Goal: Information Seeking & Learning: Learn about a topic

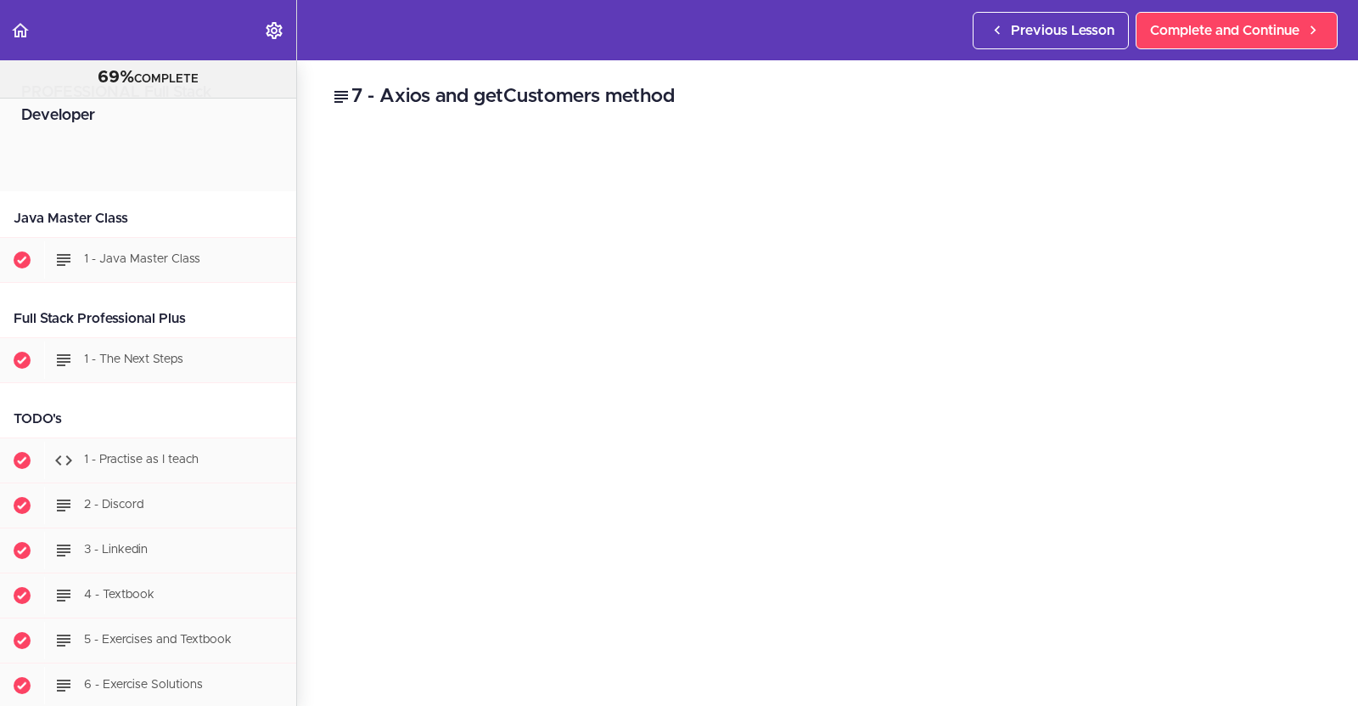
scroll to position [19899, 0]
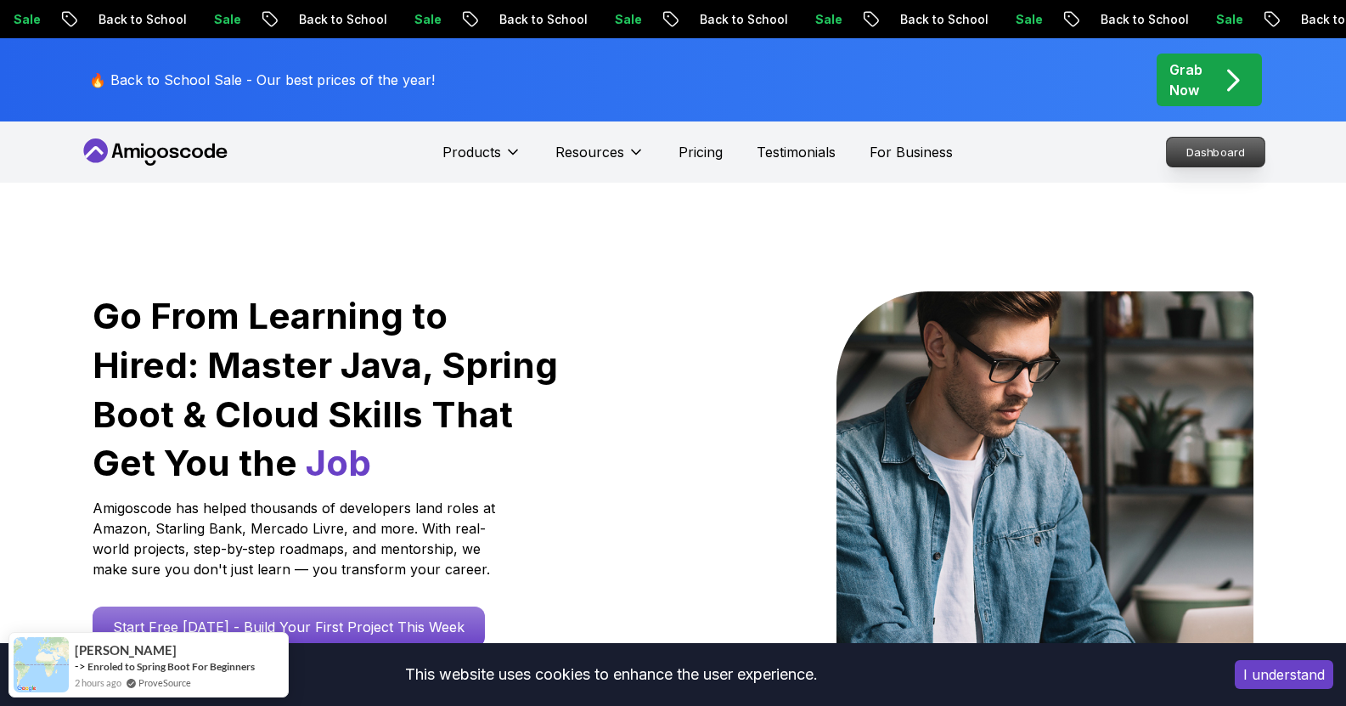
click at [1211, 155] on p "Dashboard" at bounding box center [1216, 152] width 98 height 29
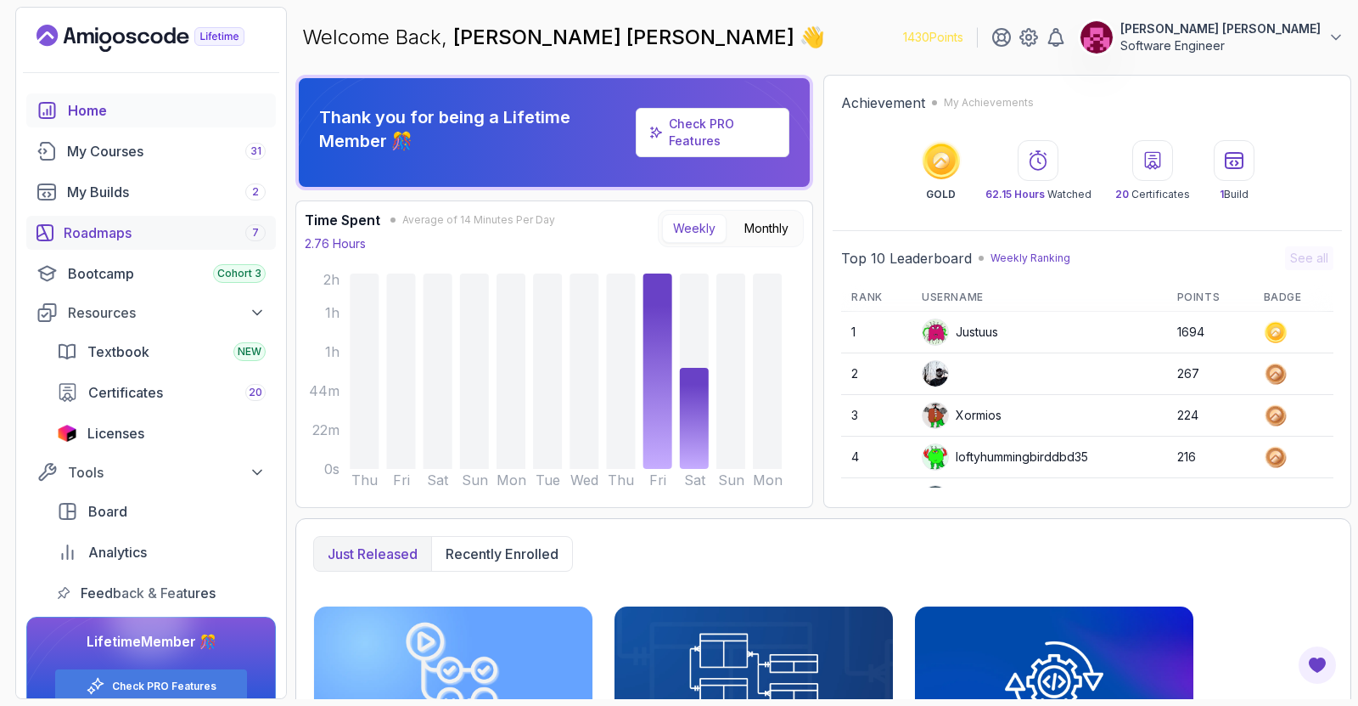
click at [141, 230] on div "Roadmaps 7" at bounding box center [165, 232] width 202 height 20
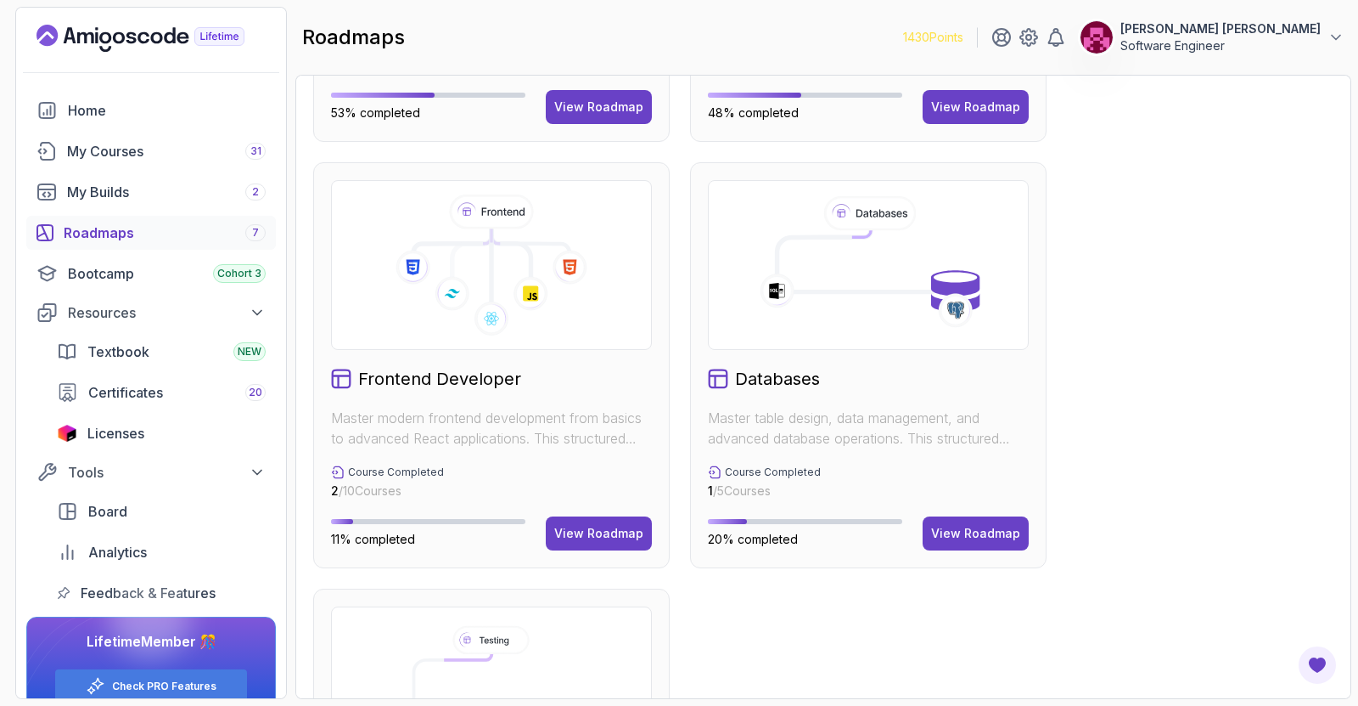
scroll to position [1096, 0]
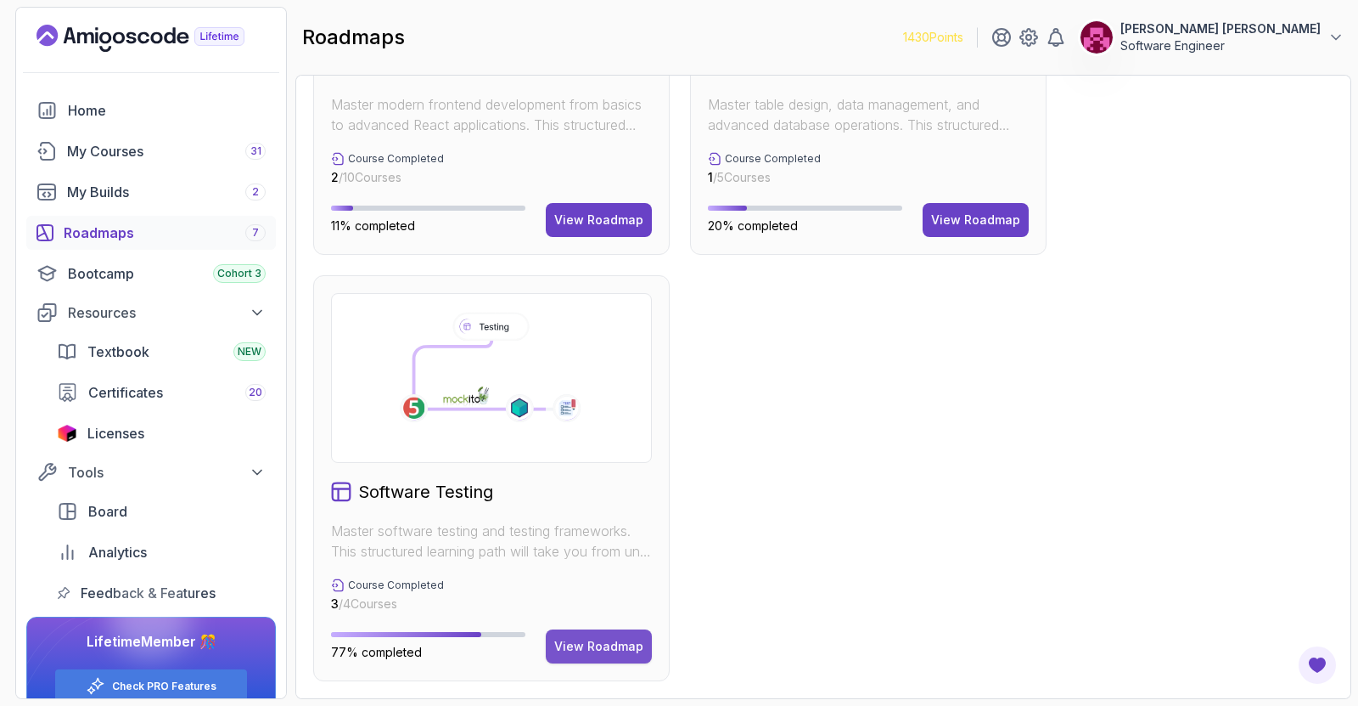
click at [620, 643] on div "View Roadmap" at bounding box center [598, 646] width 89 height 17
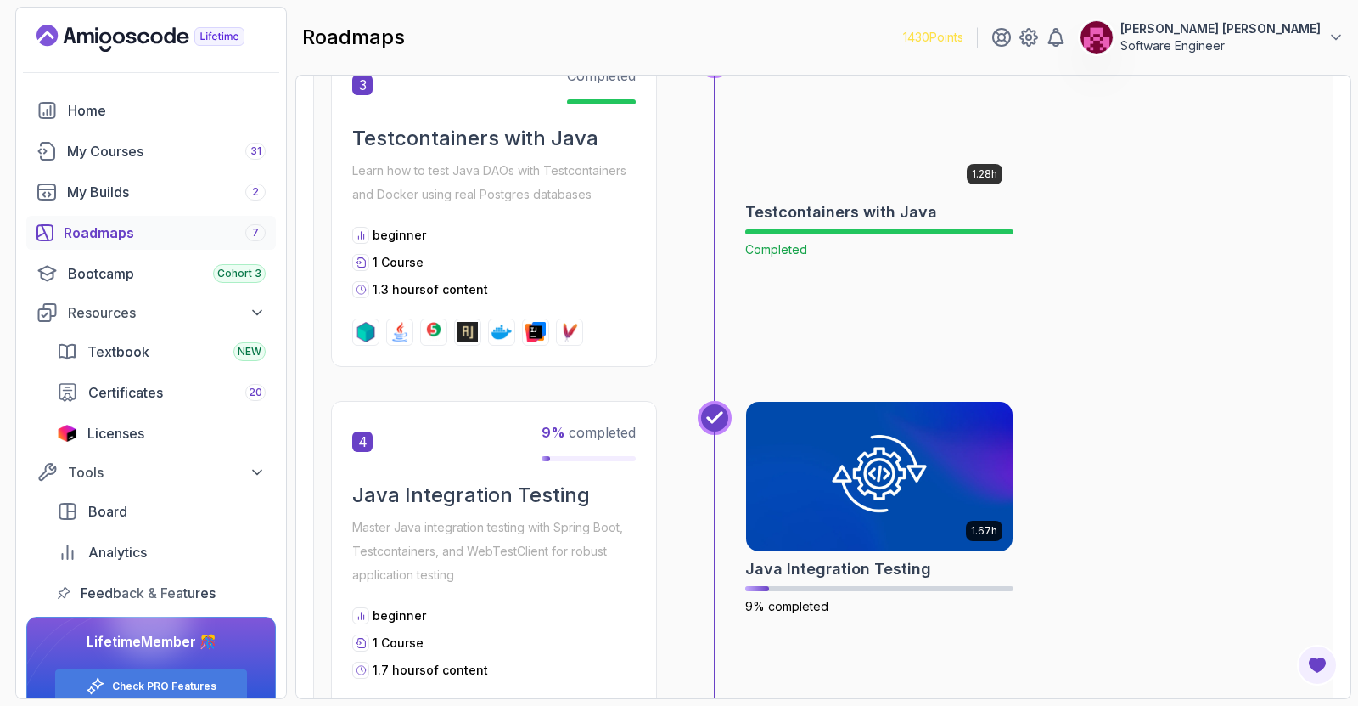
scroll to position [1202, 0]
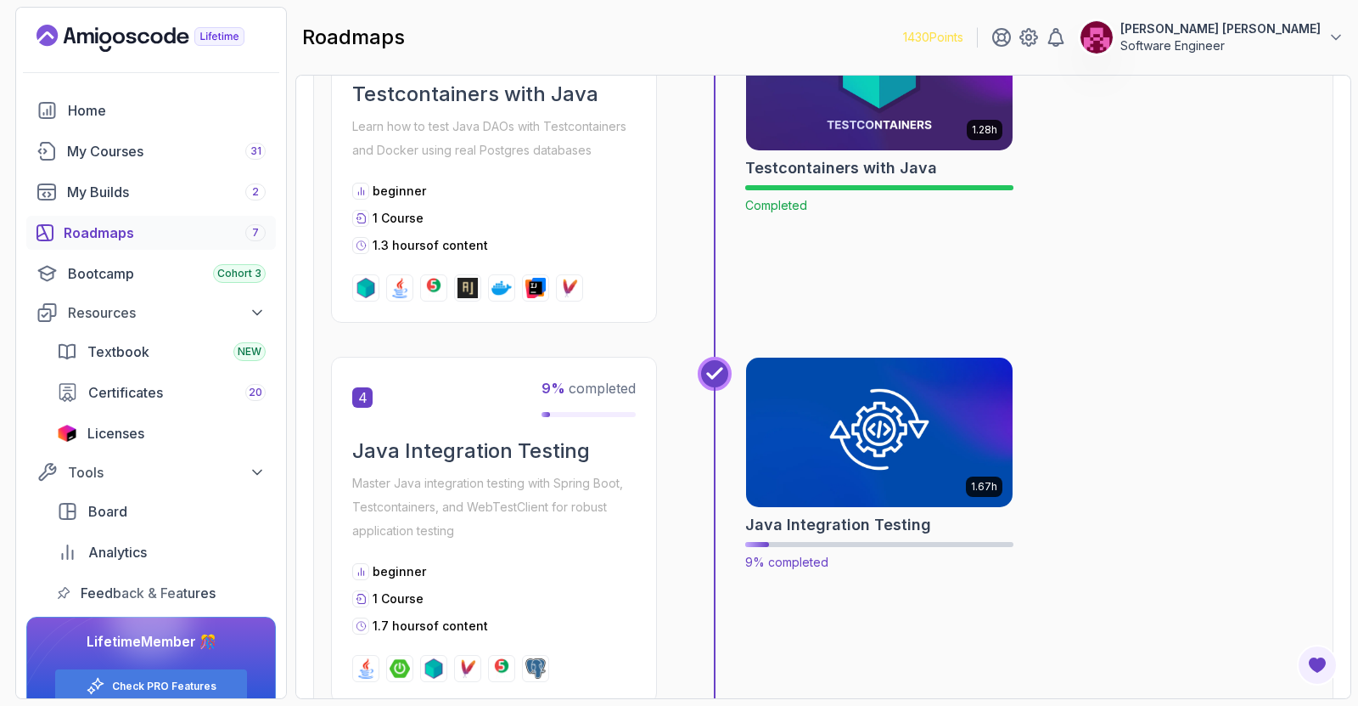
click at [905, 437] on img at bounding box center [879, 432] width 280 height 157
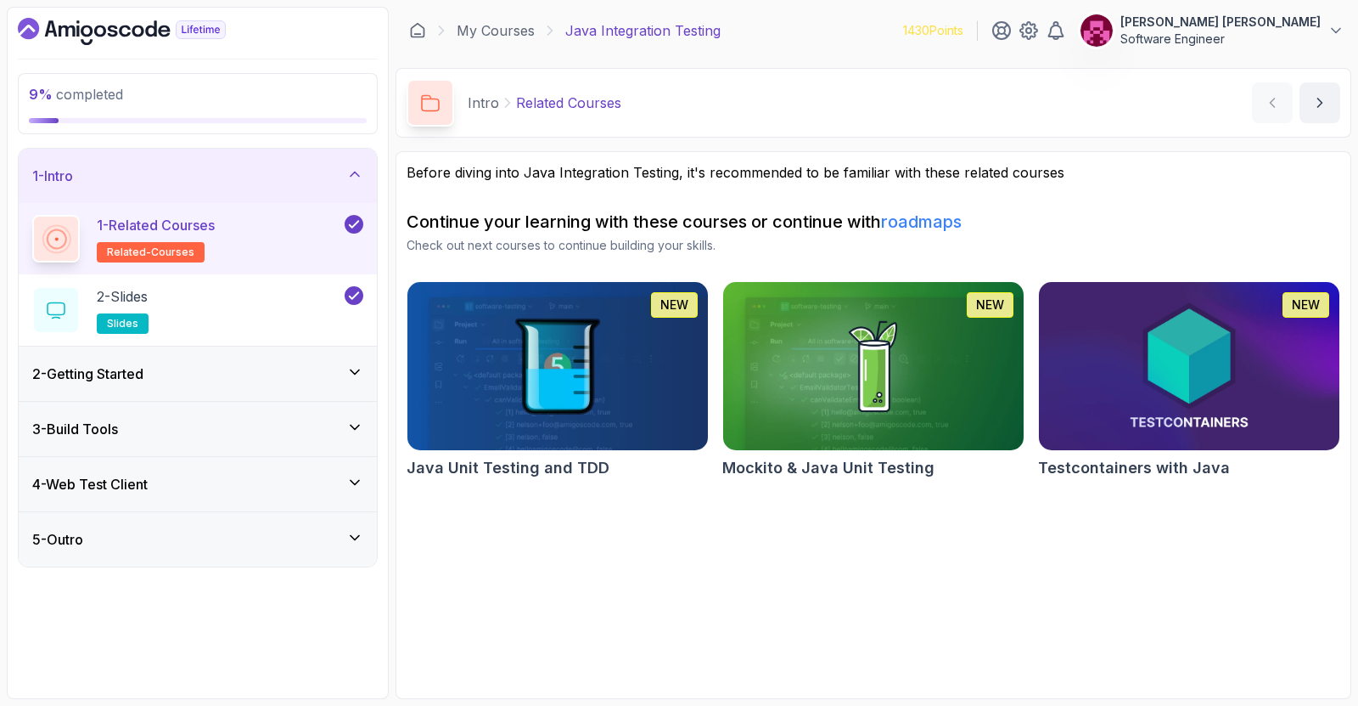
click at [301, 390] on div "2 - Getting Started" at bounding box center [198, 373] width 358 height 54
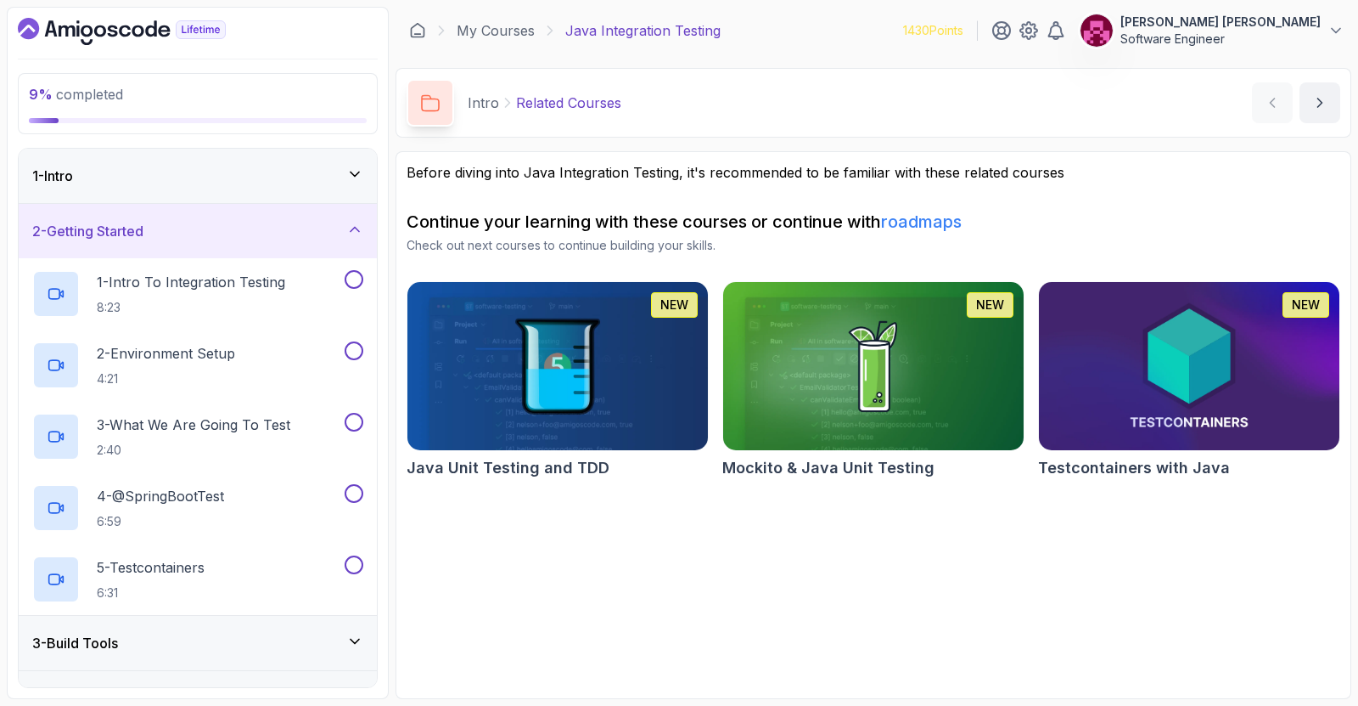
click at [297, 639] on div "3 - Build Tools" at bounding box center [197, 642] width 331 height 20
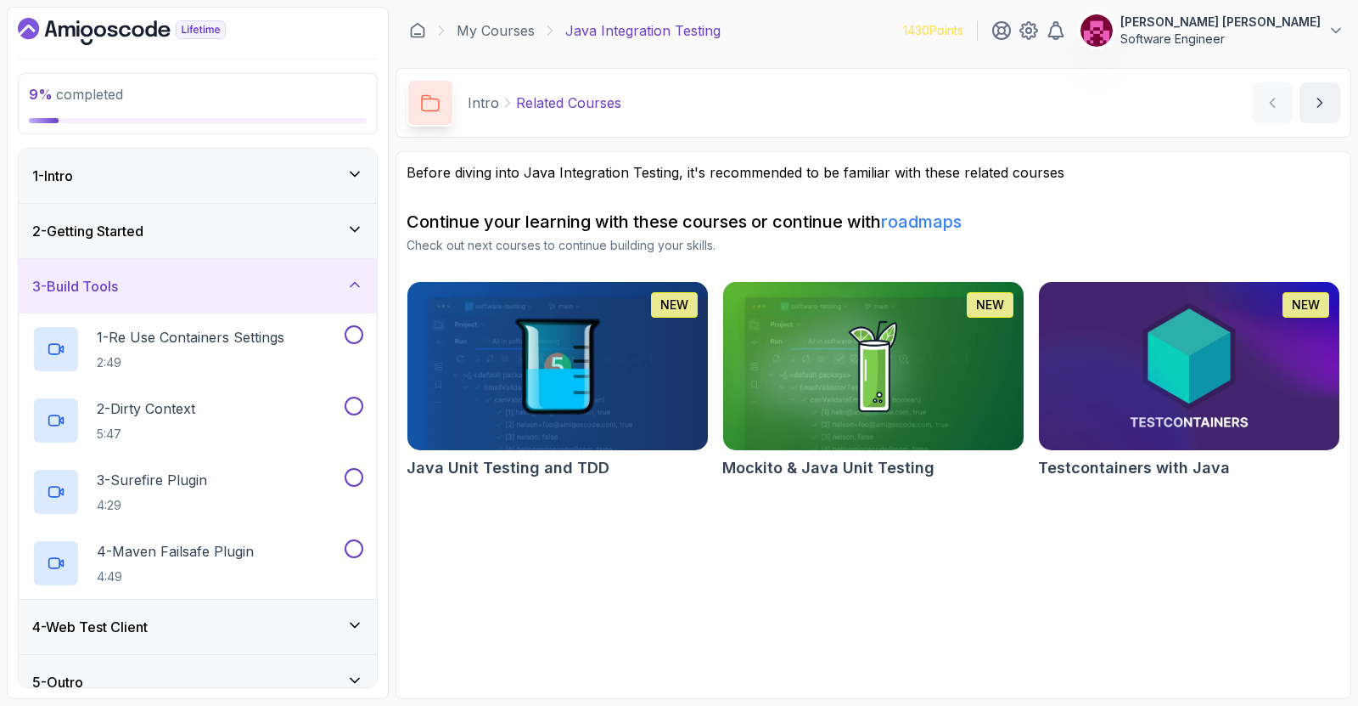
scroll to position [22, 0]
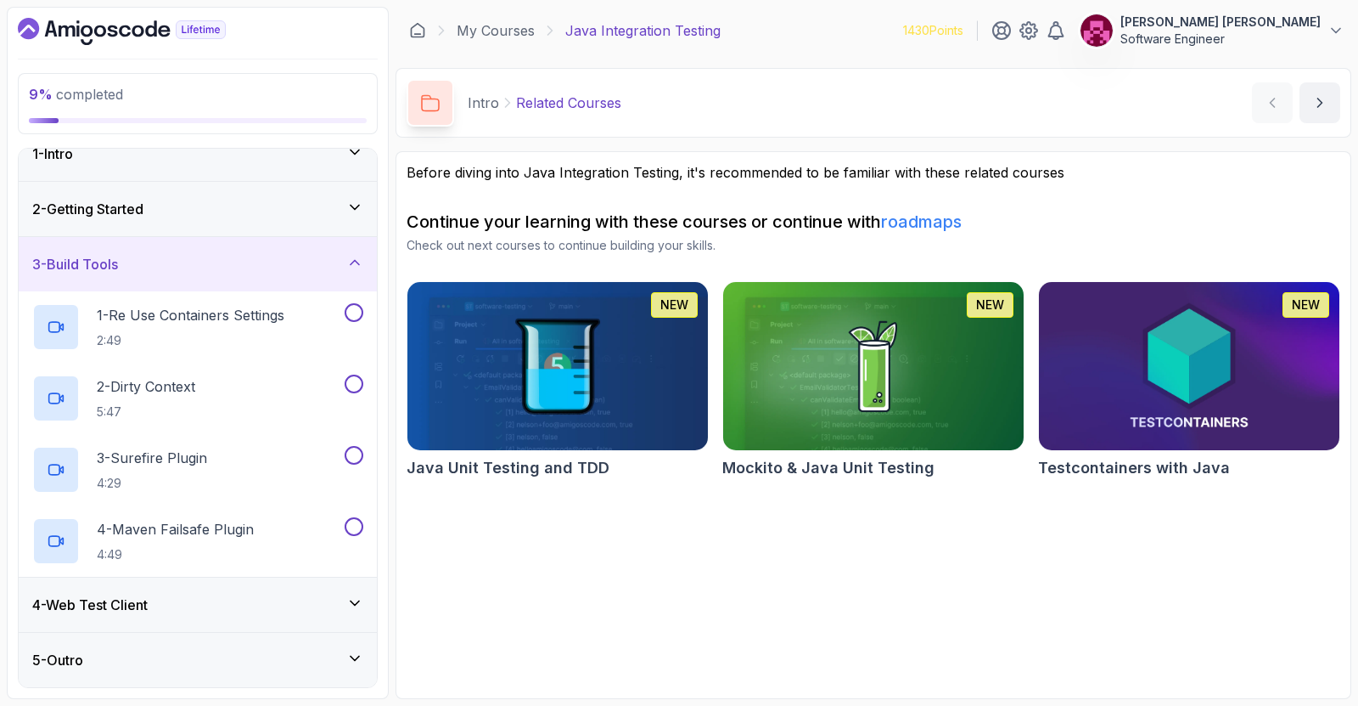
click at [300, 605] on div "4 - Web Test Client" at bounding box center [197, 604] width 331 height 20
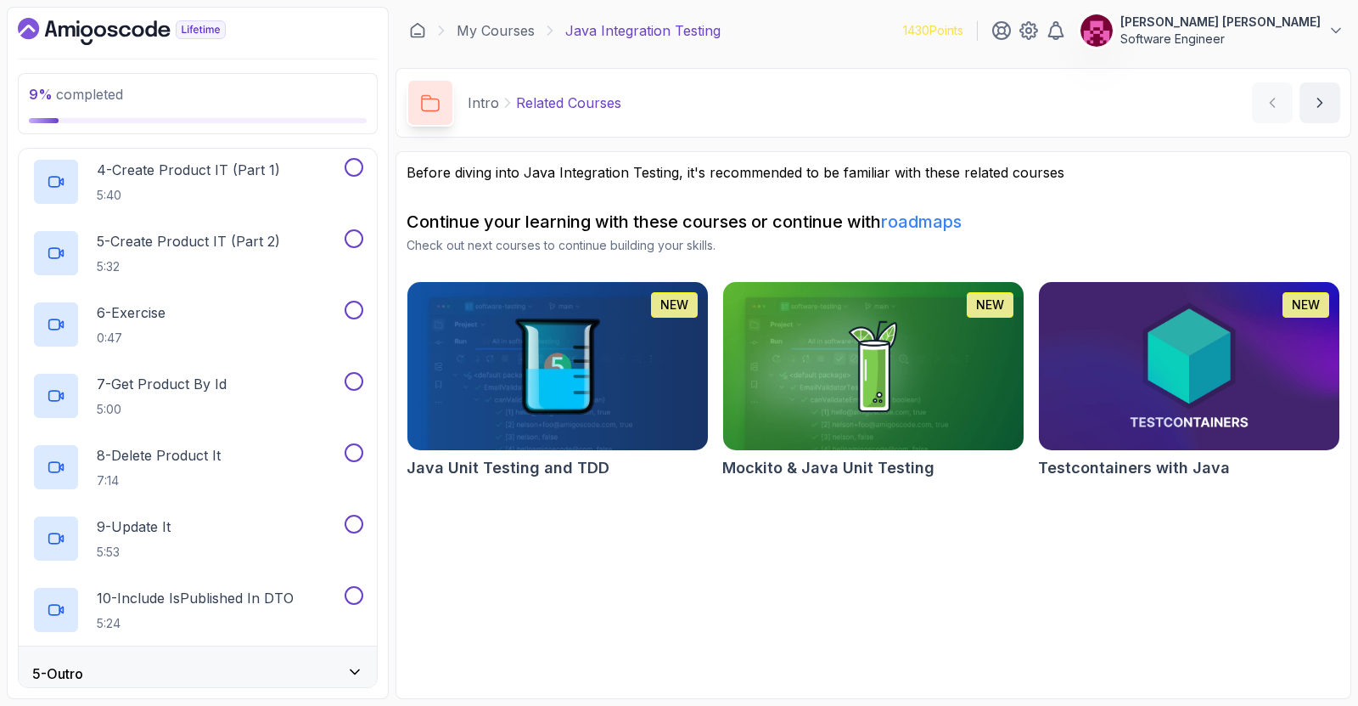
scroll to position [449, 0]
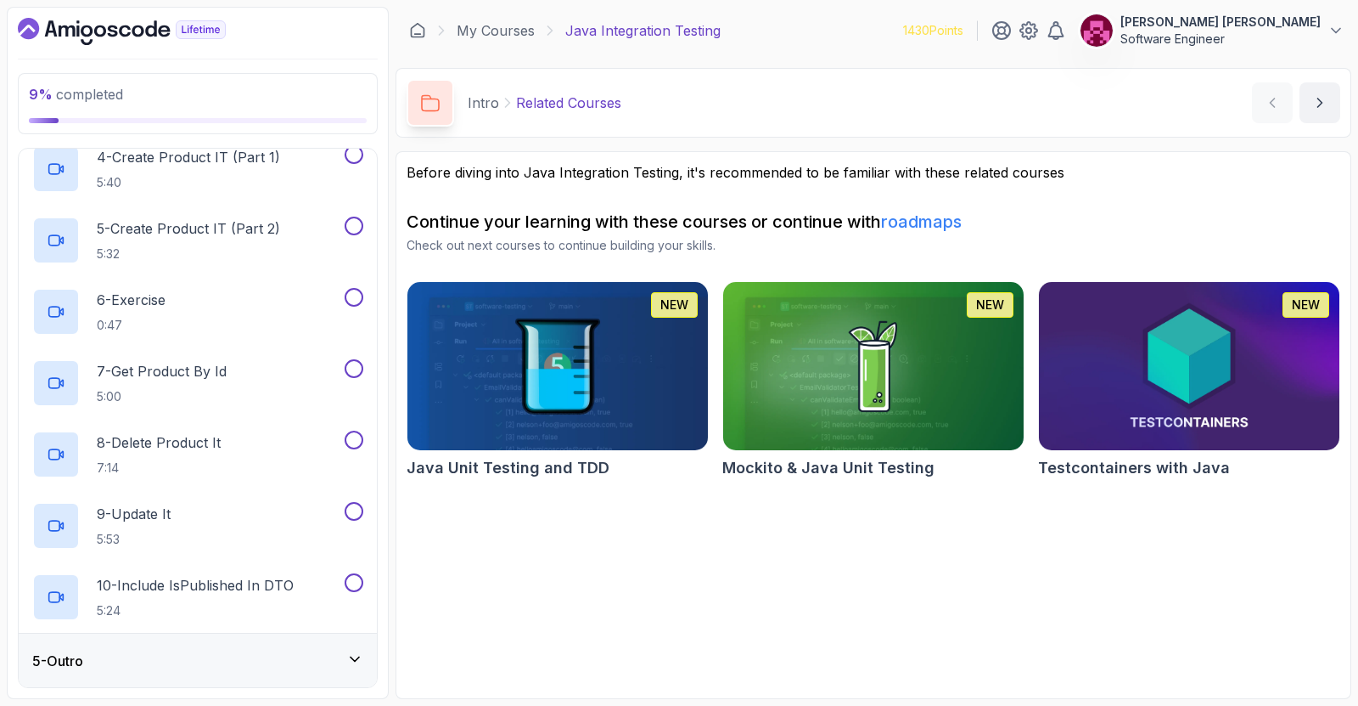
click at [286, 666] on div "5 - Outro" at bounding box center [197, 660] width 331 height 20
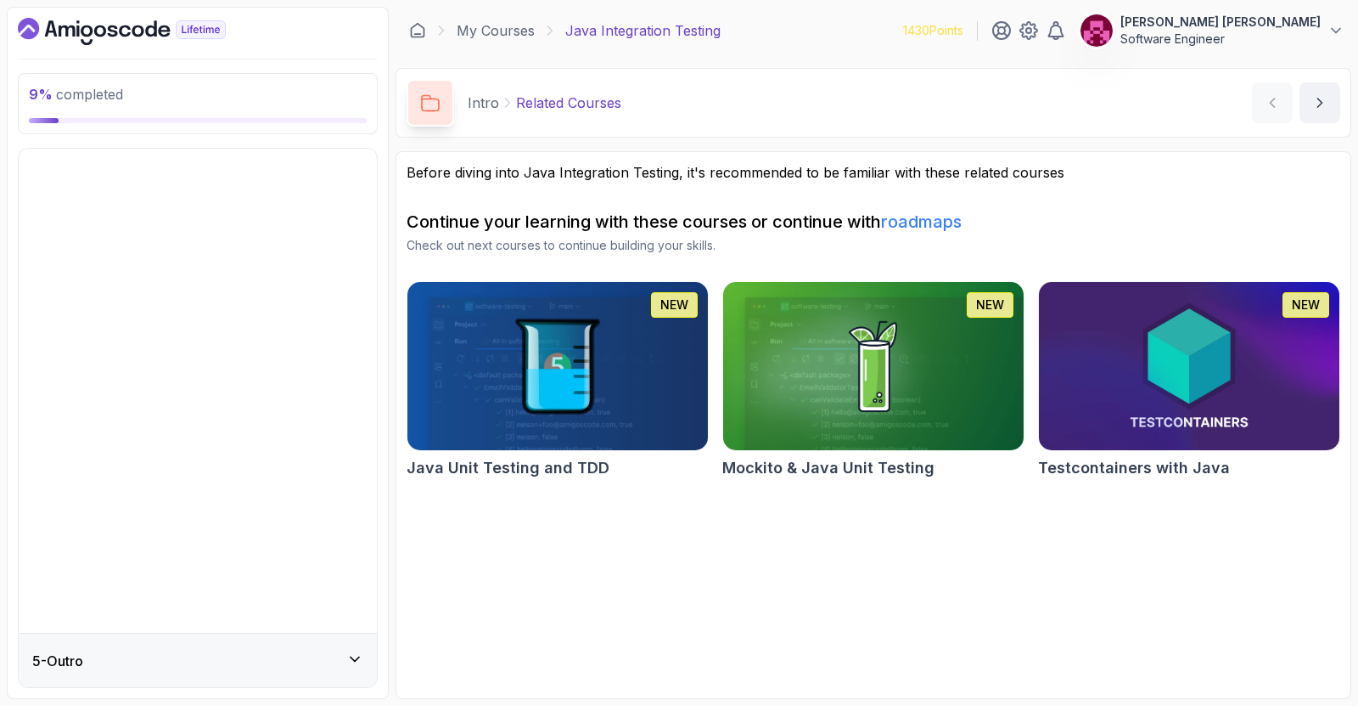
scroll to position [0, 0]
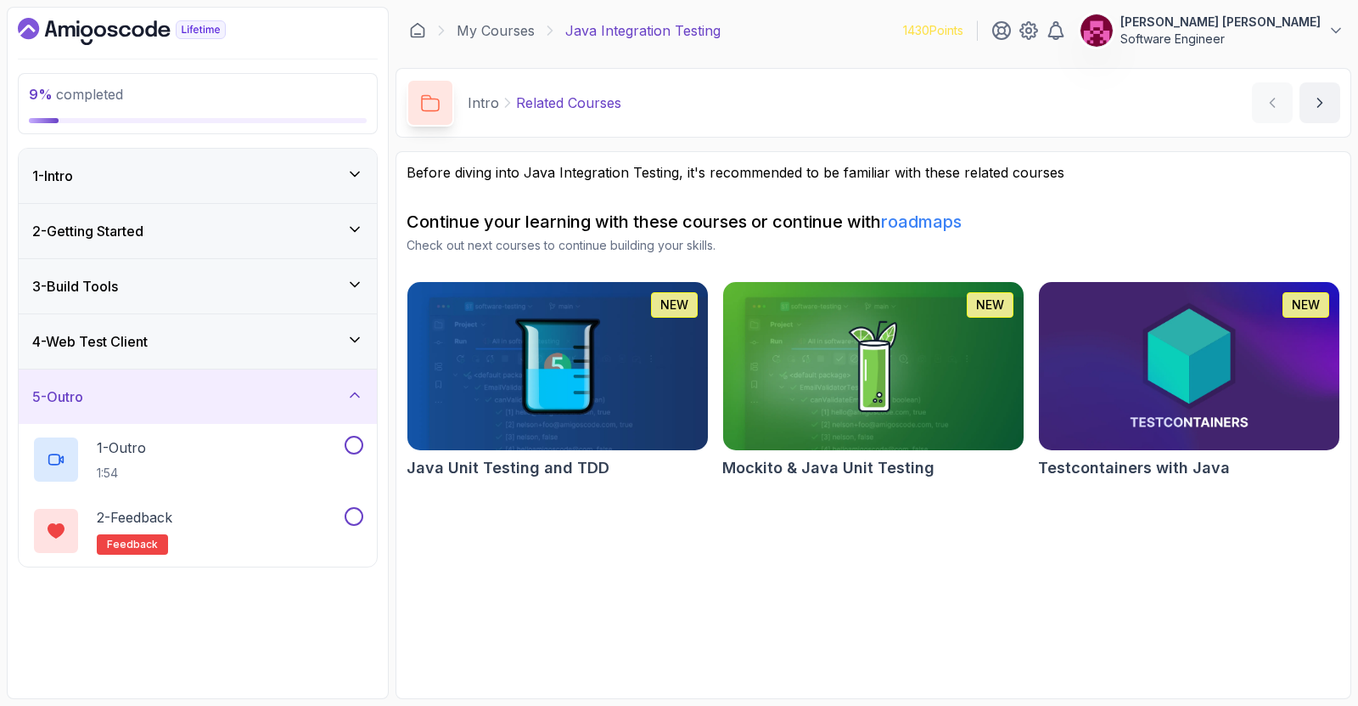
click at [296, 346] on div "4 - Web Test Client" at bounding box center [197, 341] width 331 height 20
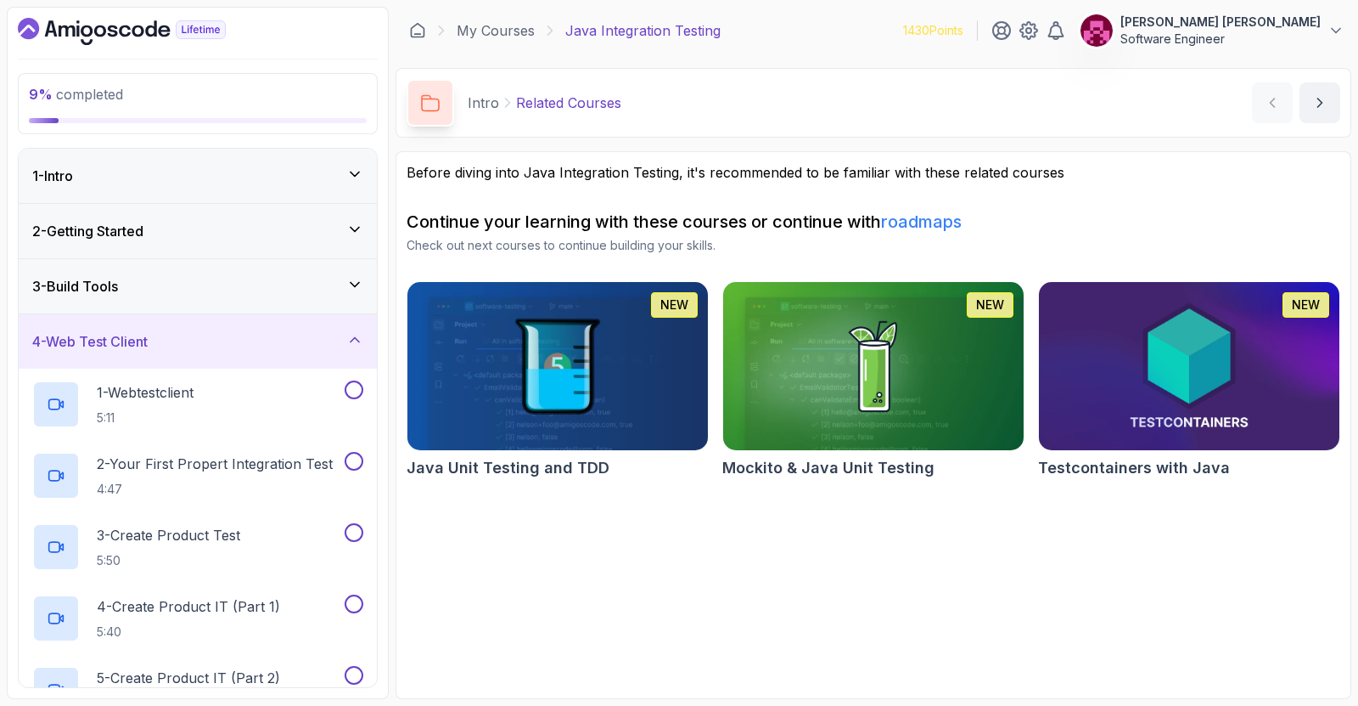
click at [252, 271] on div "3 - Build Tools" at bounding box center [198, 286] width 358 height 54
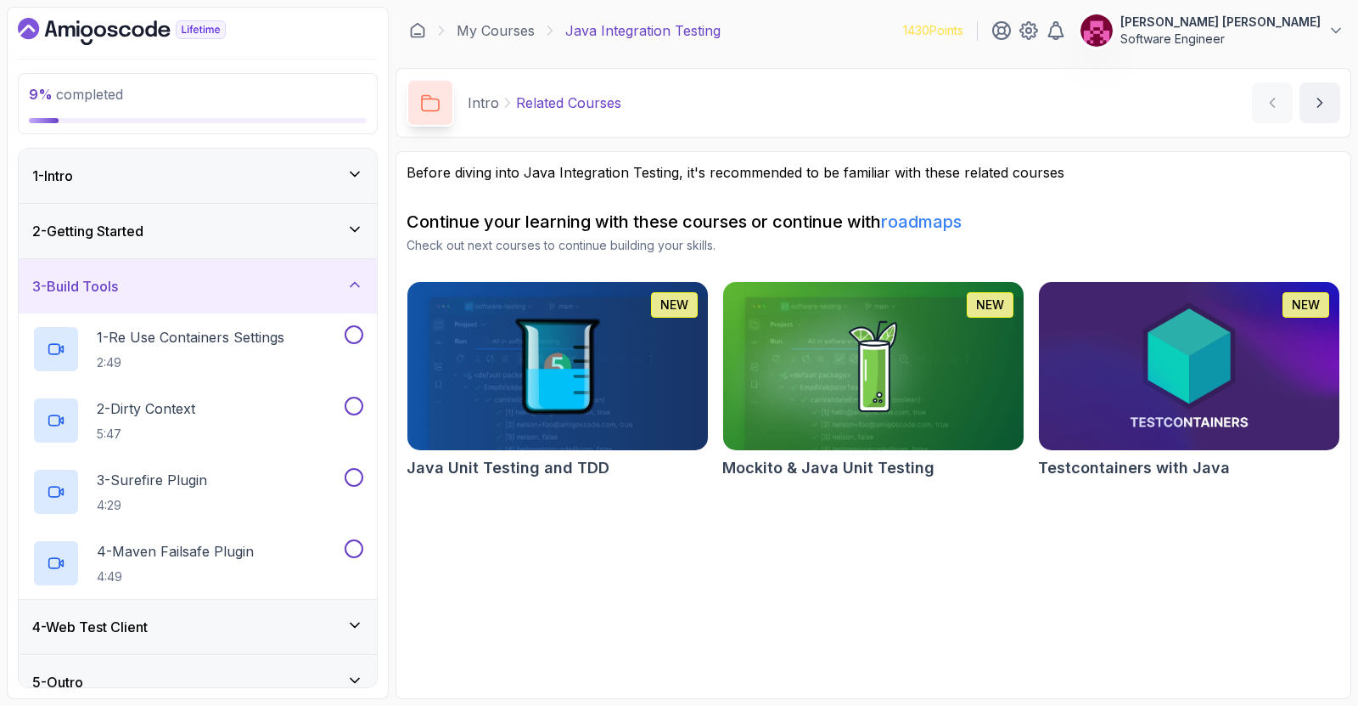
click at [247, 226] on div "2 - Getting Started" at bounding box center [197, 231] width 331 height 20
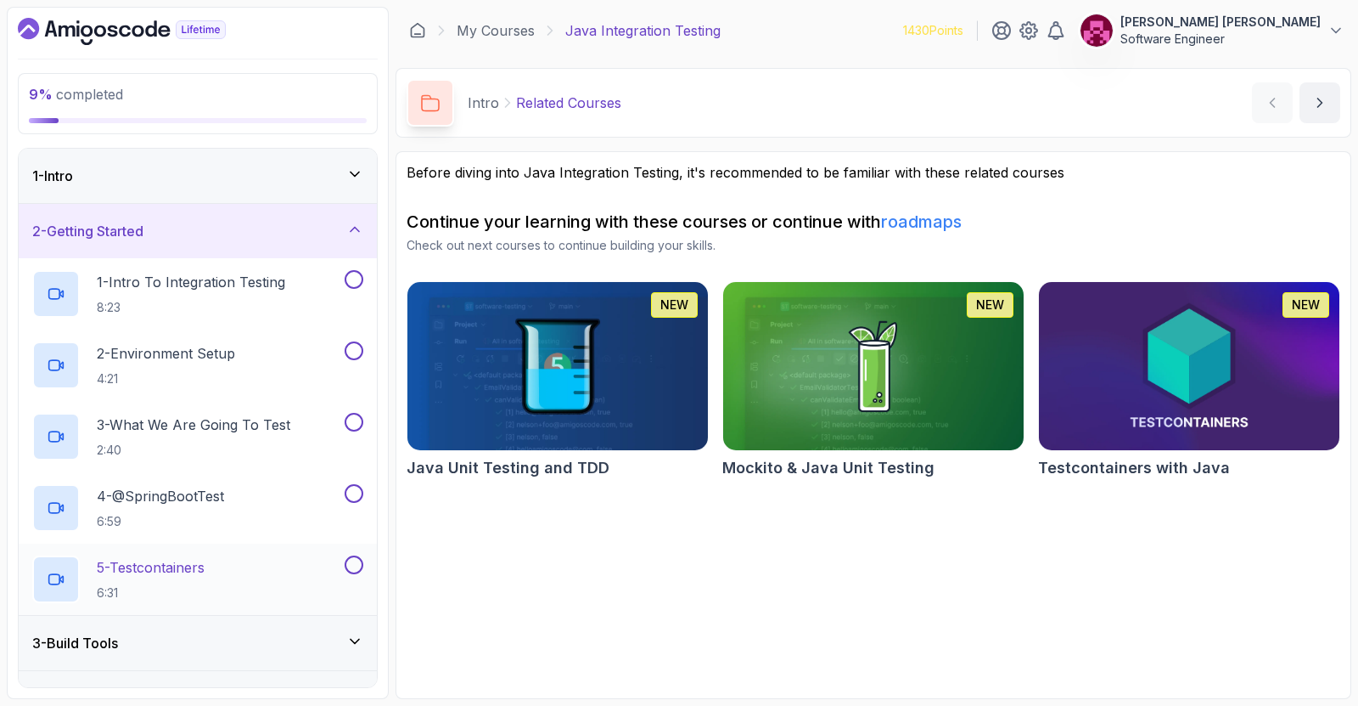
click at [229, 567] on div "5 - Testcontainers 6:31" at bounding box center [186, 579] width 309 height 48
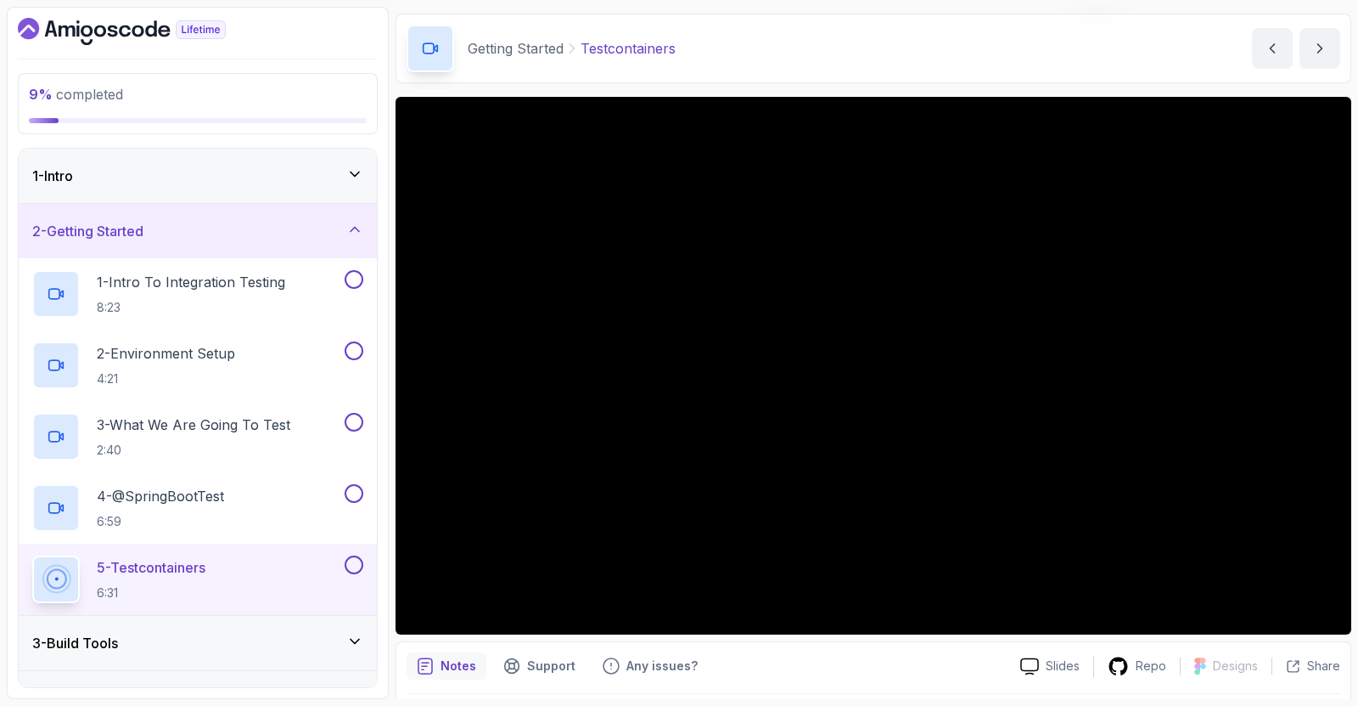
scroll to position [55, 0]
click at [238, 628] on div "3 - Build Tools" at bounding box center [198, 643] width 358 height 54
